Goal: Task Accomplishment & Management: Manage account settings

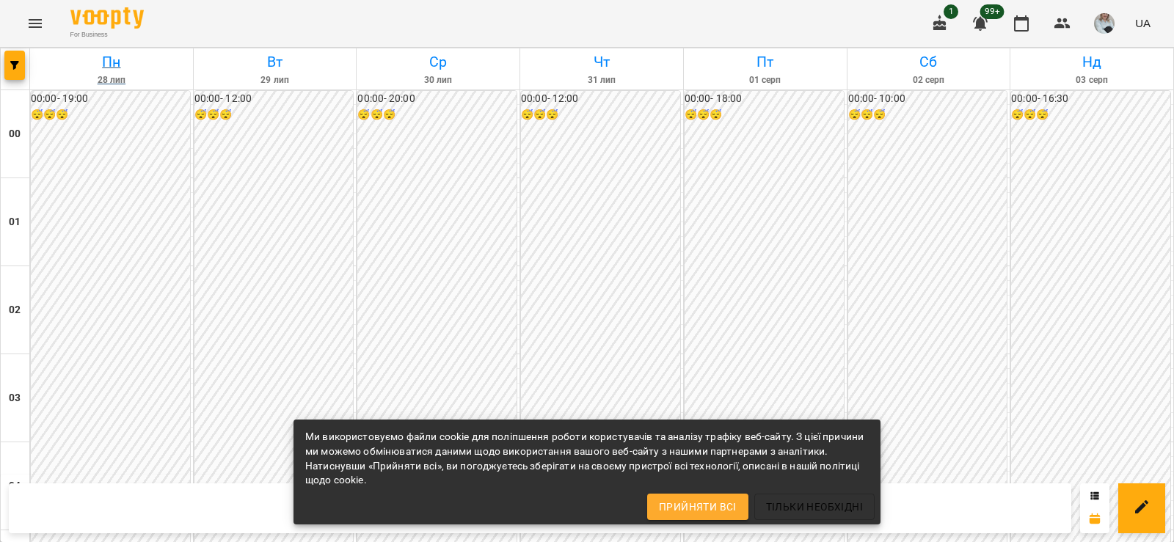
click at [37, 70] on h6 "Пн" at bounding box center [111, 62] width 158 height 23
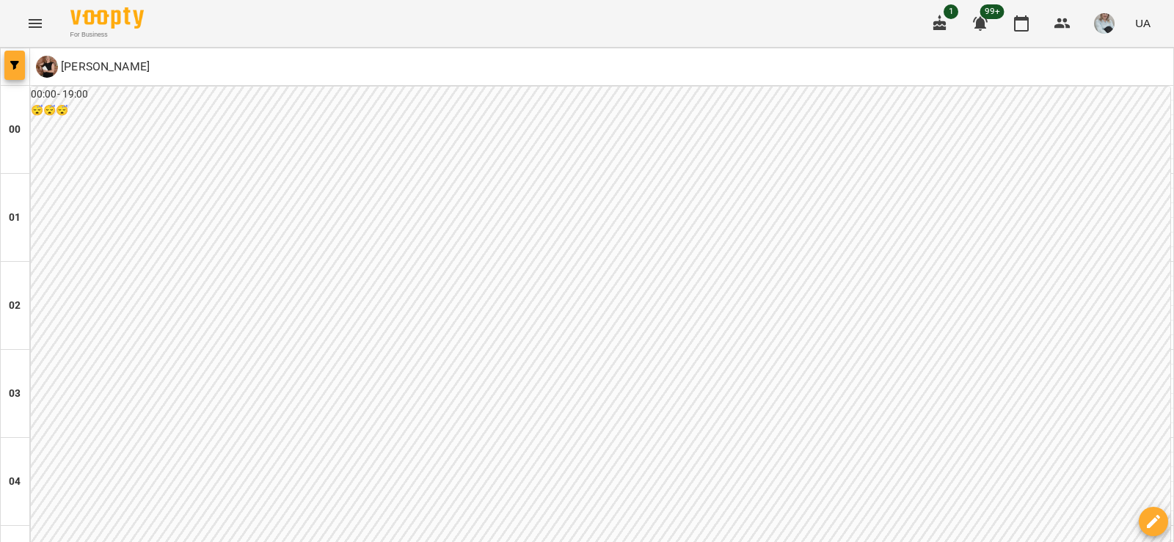
click at [15, 79] on button "button" at bounding box center [14, 65] width 21 height 29
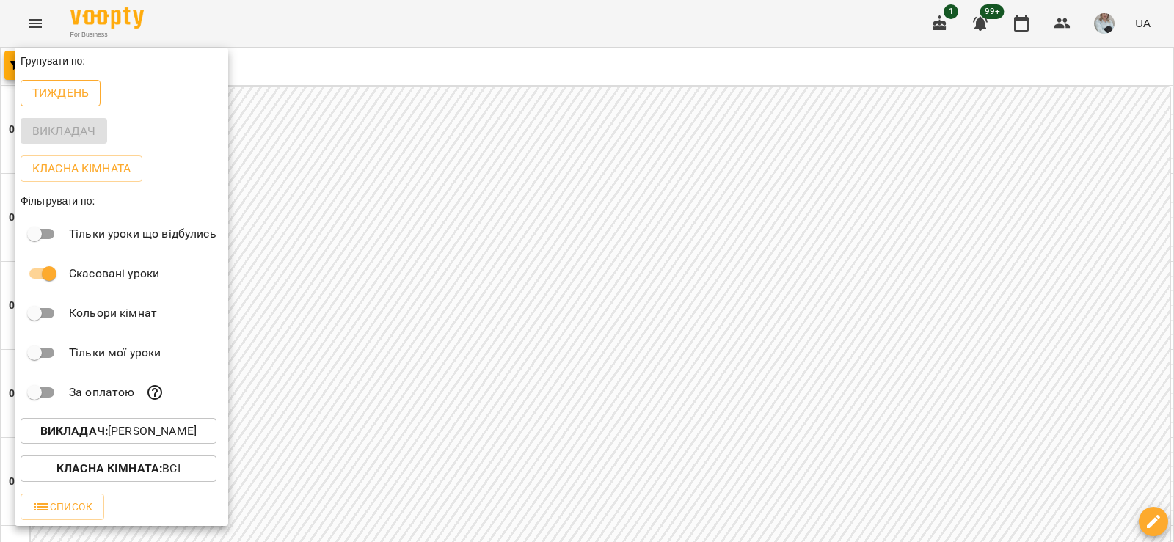
click at [70, 83] on button "Тиждень" at bounding box center [61, 93] width 80 height 26
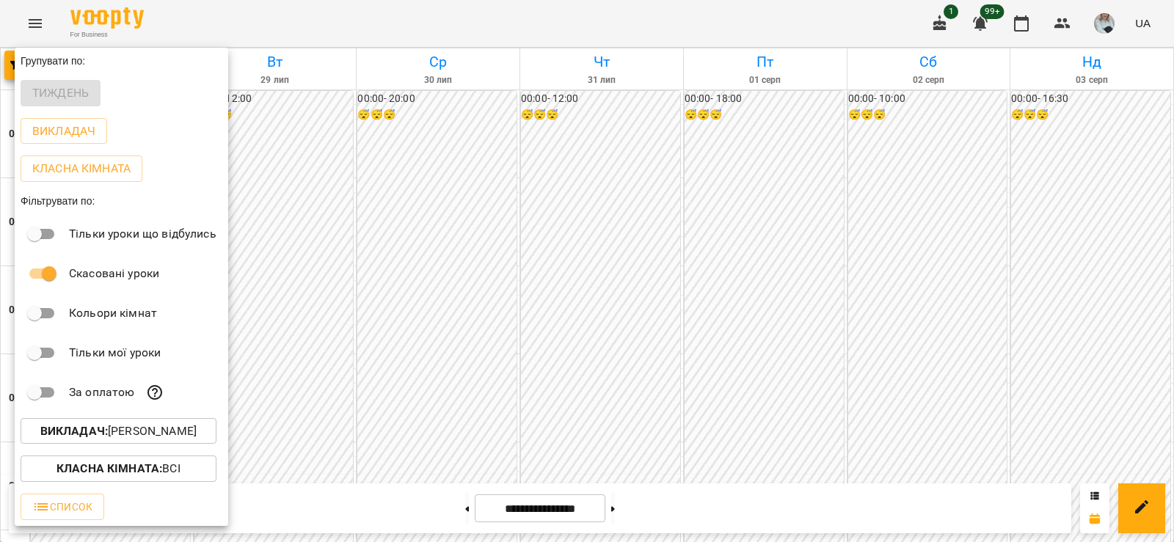
click at [627, 505] on div at bounding box center [587, 271] width 1174 height 542
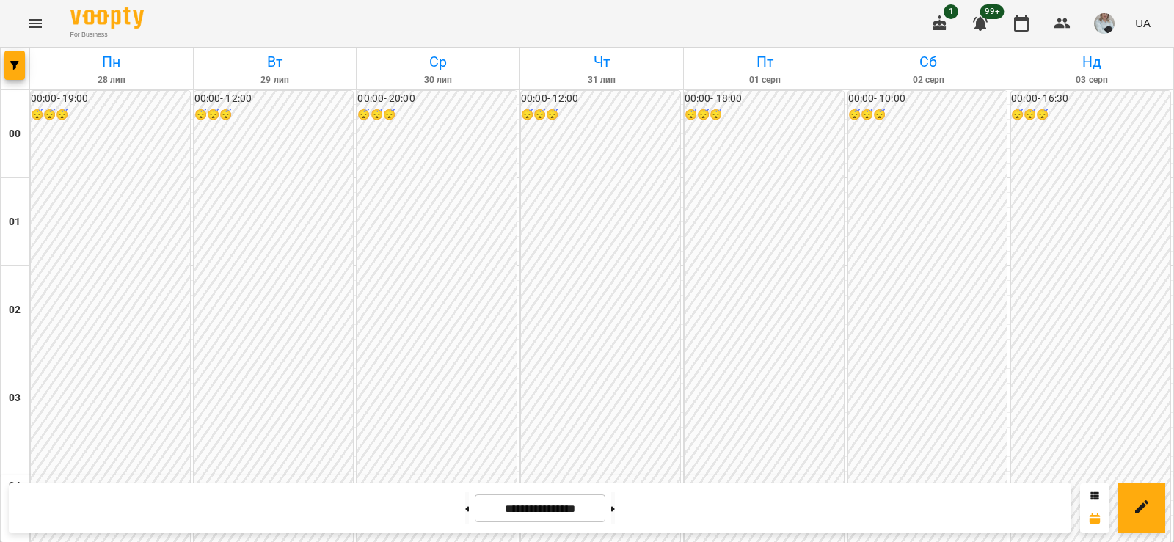
click at [615, 505] on button at bounding box center [613, 508] width 4 height 32
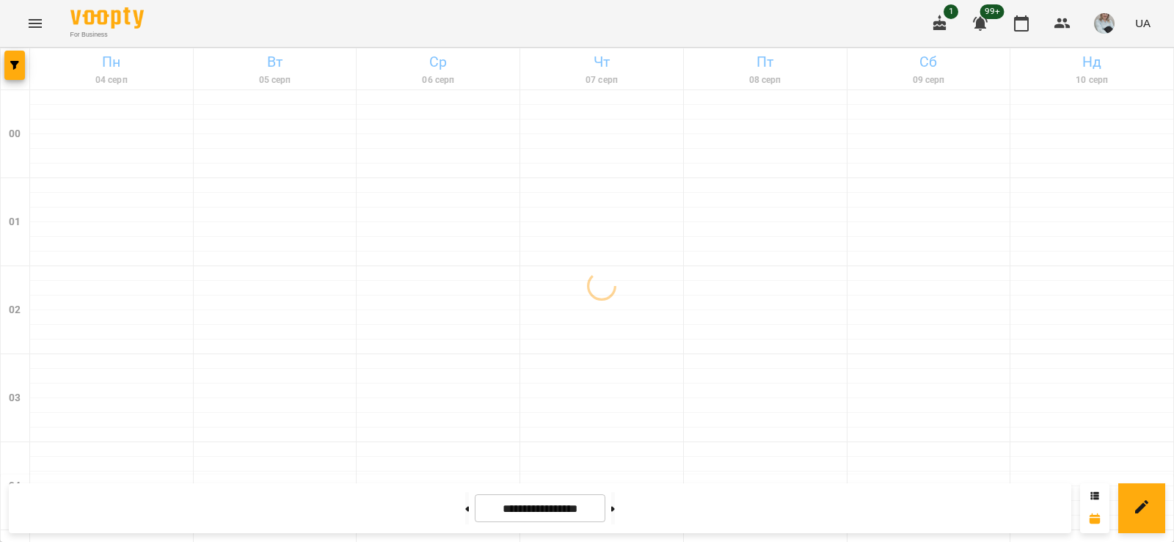
click at [615, 505] on button at bounding box center [613, 508] width 4 height 32
type input "**********"
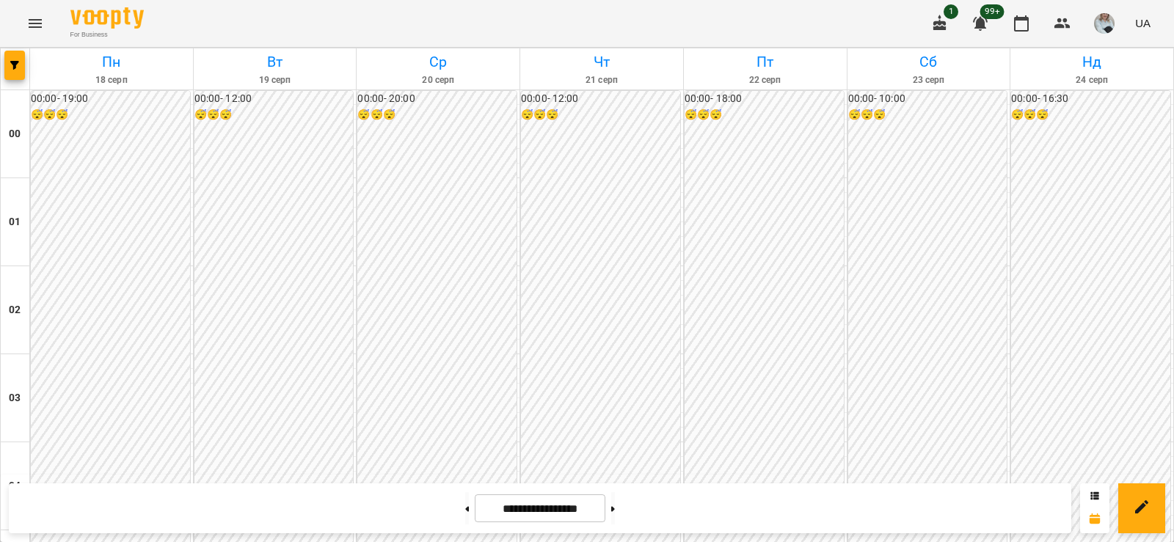
scroll to position [1688, 0]
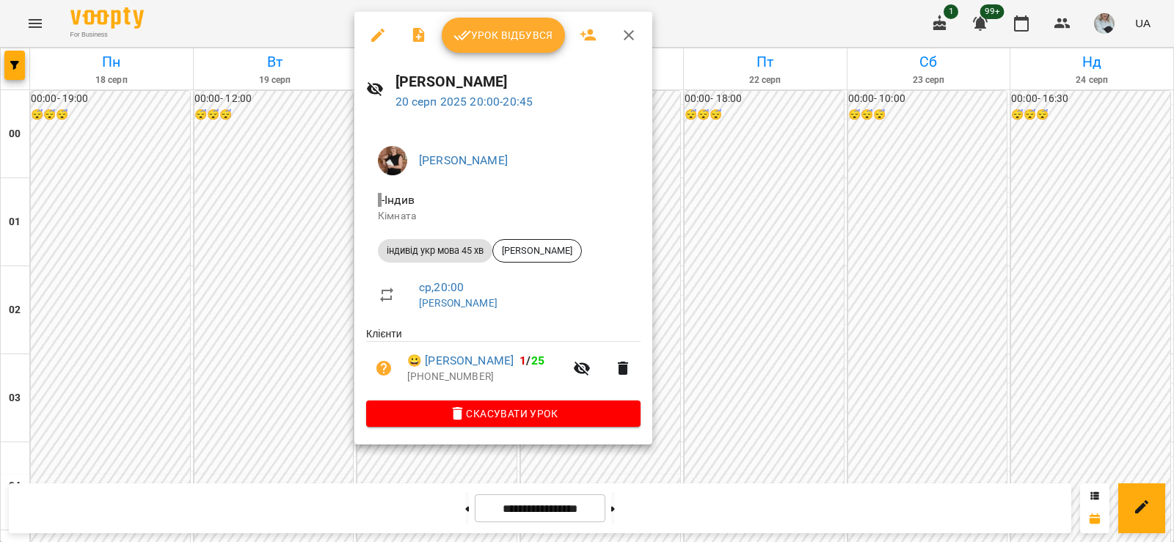
click at [372, 37] on icon "button" at bounding box center [378, 35] width 18 height 18
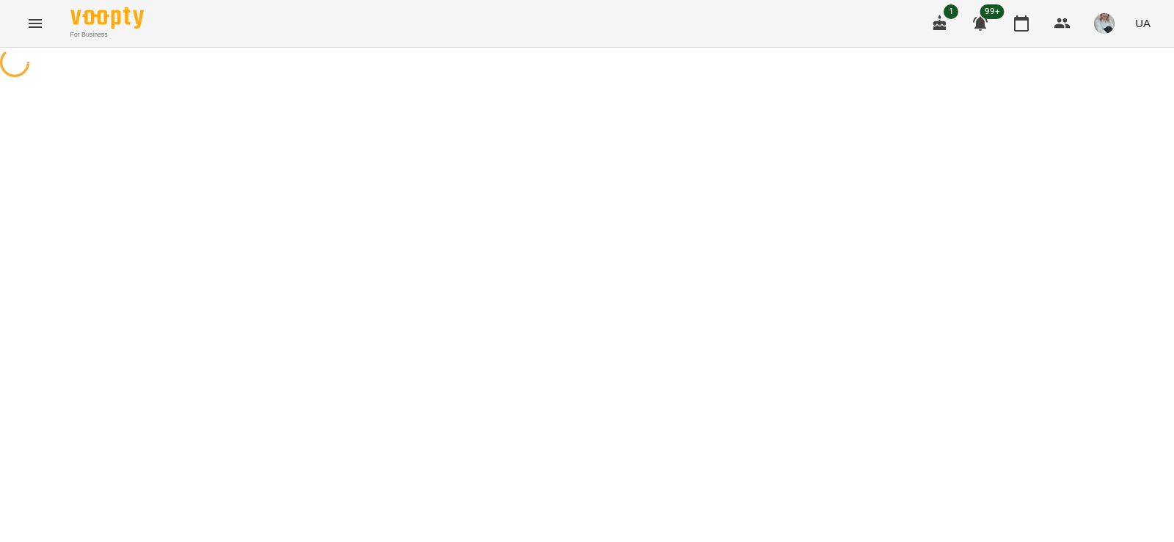
select select "**********"
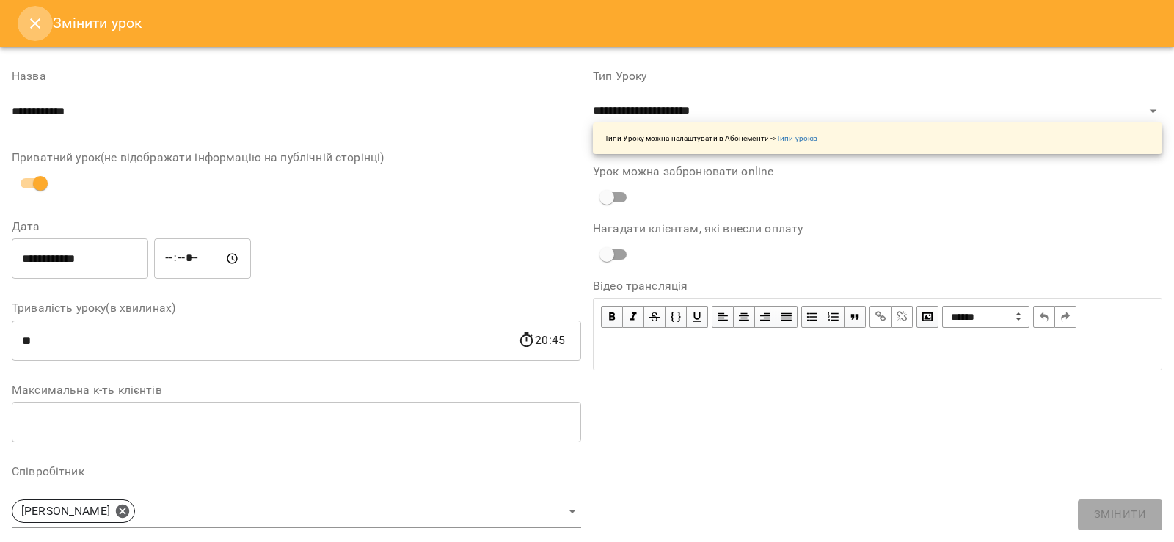
click at [31, 16] on icon "Close" at bounding box center [35, 24] width 18 height 18
